Goal: Task Accomplishment & Management: Use online tool/utility

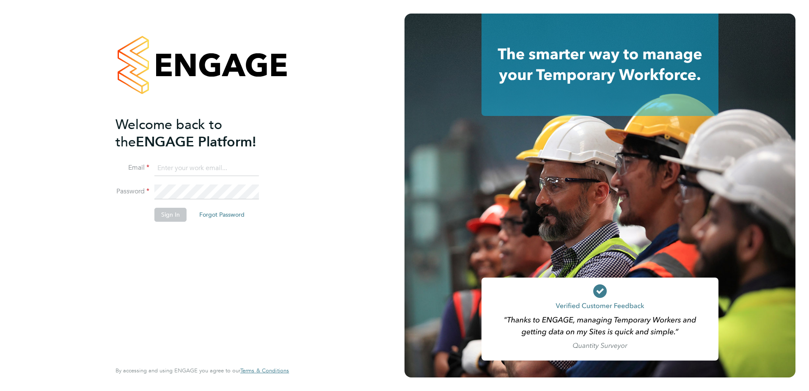
type input "[PERSON_NAME][EMAIL_ADDRESS][PERSON_NAME][DOMAIN_NAME]"
click at [243, 284] on div "Welcome back to the ENGAGE Platform! Email [PERSON_NAME][EMAIL_ADDRESS][PERSON_…" at bounding box center [197, 238] width 165 height 244
click at [176, 215] on button "Sign In" at bounding box center [170, 215] width 32 height 14
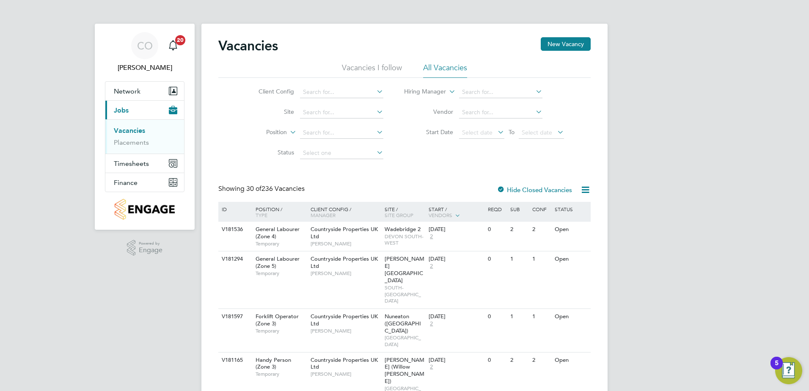
click at [131, 126] on link "Vacancies" at bounding box center [129, 130] width 31 height 8
click at [329, 110] on input at bounding box center [341, 113] width 83 height 12
click at [340, 124] on li "Lower [PERSON_NAME] e" at bounding box center [341, 123] width 84 height 11
type input "Lower Herne"
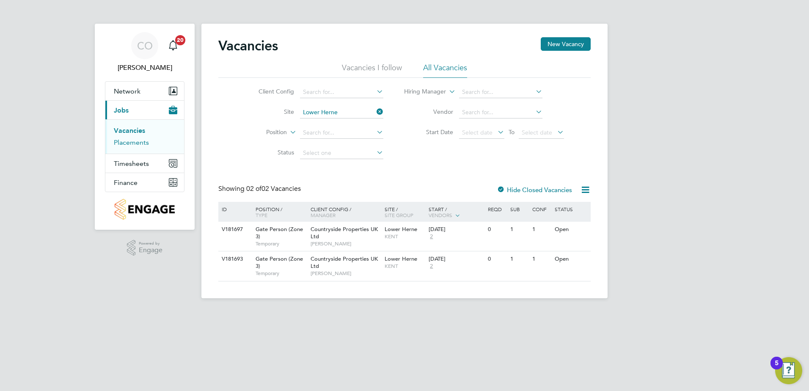
click at [136, 142] on link "Placements" at bounding box center [131, 142] width 35 height 8
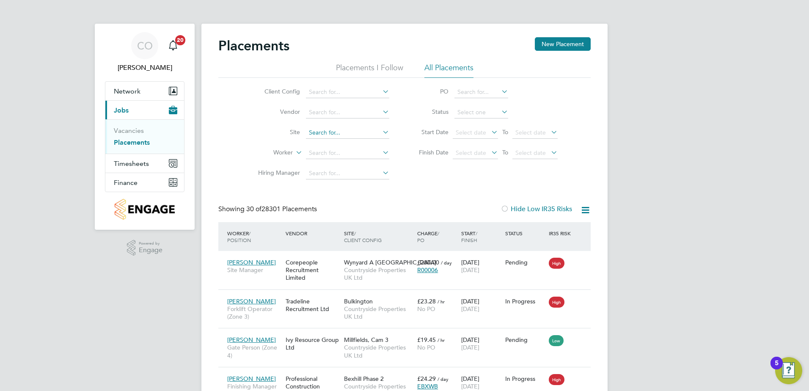
click at [343, 131] on input at bounding box center [347, 133] width 83 height 12
click at [345, 163] on li "Lower Herne" at bounding box center [354, 166] width 98 height 11
type input "Lower Herne"
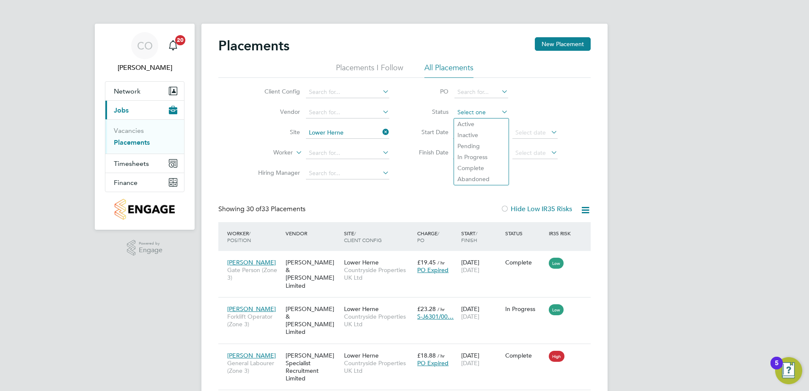
click at [483, 112] on input at bounding box center [481, 113] width 54 height 12
click at [480, 156] on li "In Progress" at bounding box center [481, 156] width 55 height 11
type input "In Progress"
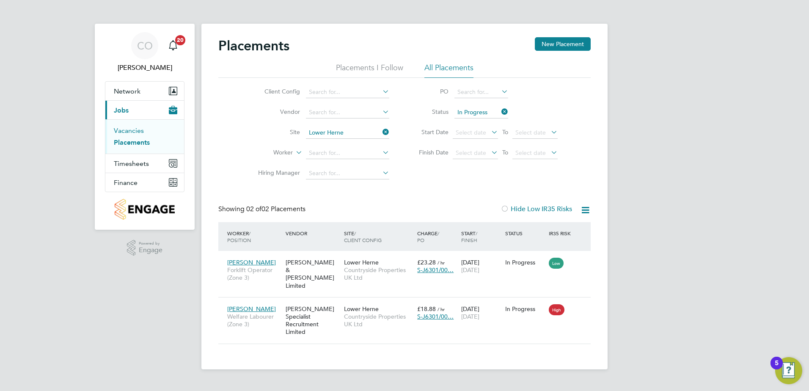
click at [135, 129] on link "Vacancies" at bounding box center [129, 130] width 30 height 8
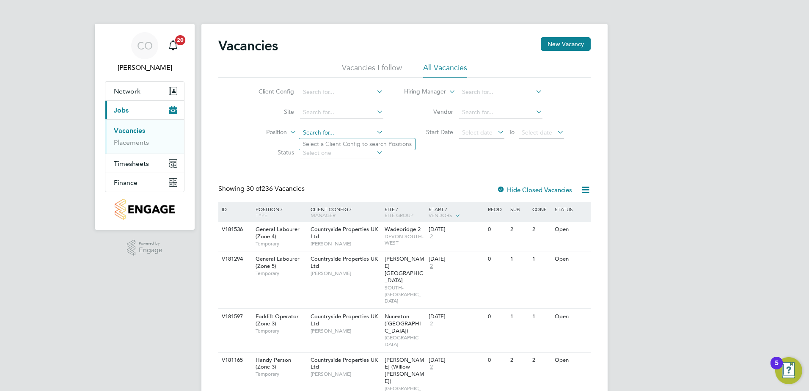
click at [329, 131] on input at bounding box center [341, 133] width 83 height 12
drag, startPoint x: 339, startPoint y: 129, endPoint x: 326, endPoint y: 129, distance: 12.3
click at [326, 129] on input "lower" at bounding box center [341, 133] width 83 height 12
type input "l"
click at [328, 129] on input at bounding box center [341, 133] width 83 height 12
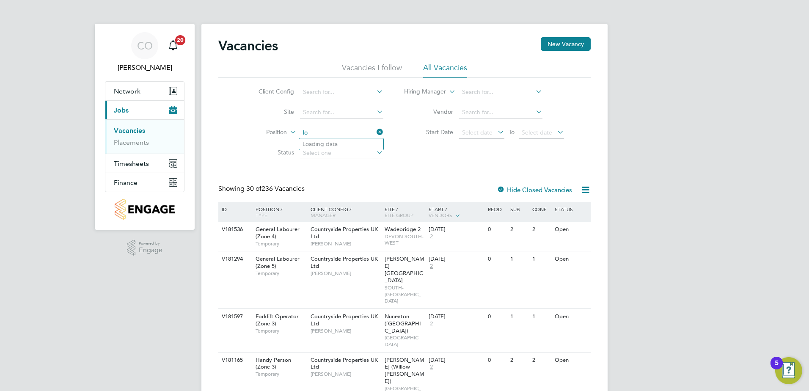
type input "l"
click at [352, 113] on input at bounding box center [341, 113] width 83 height 12
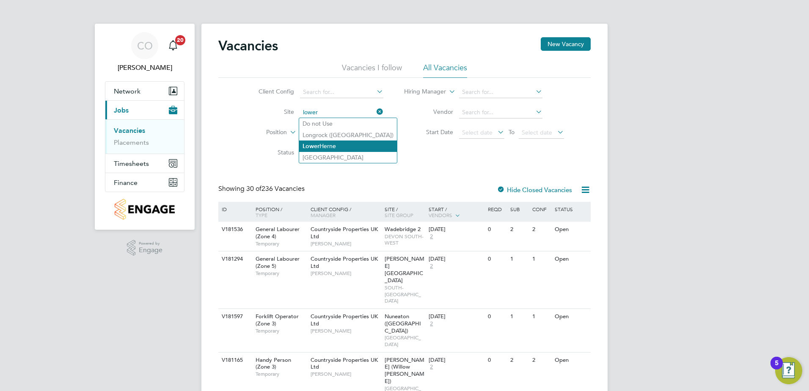
click at [335, 143] on li "Lower Herne" at bounding box center [348, 145] width 98 height 11
type input "Lower Herne"
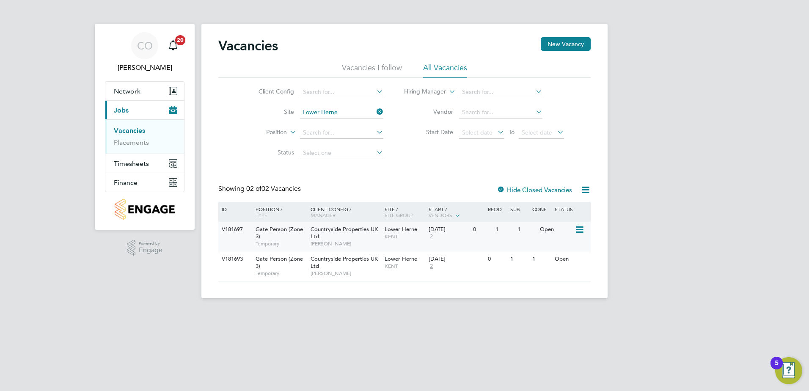
drag, startPoint x: 685, startPoint y: 289, endPoint x: 589, endPoint y: 226, distance: 115.4
click at [685, 289] on div "CO [PERSON_NAME] Notifications 20 Applications: Network Team Members Sites Work…" at bounding box center [404, 156] width 809 height 312
